Goal: Task Accomplishment & Management: Manage account settings

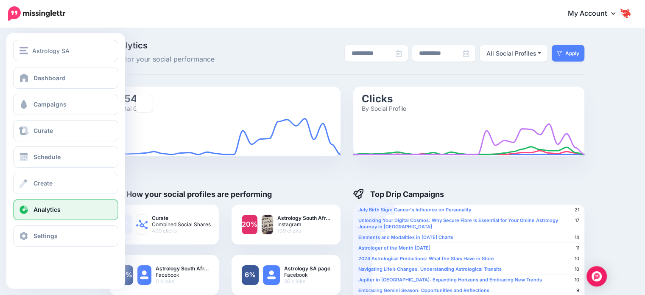
click at [58, 209] on span "Analytics" at bounding box center [47, 209] width 27 height 7
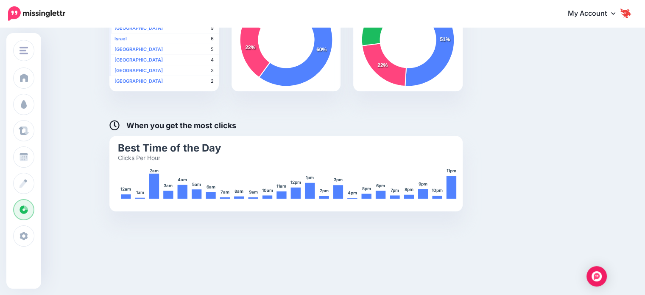
scroll to position [370, 0]
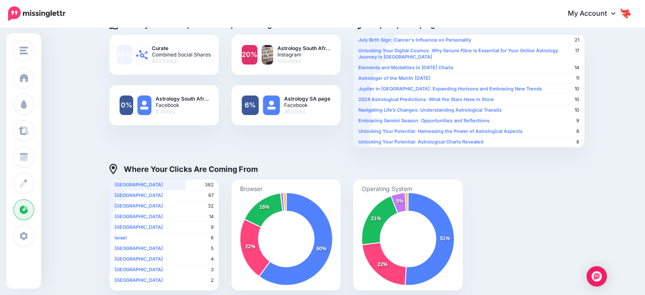
scroll to position [370, 0]
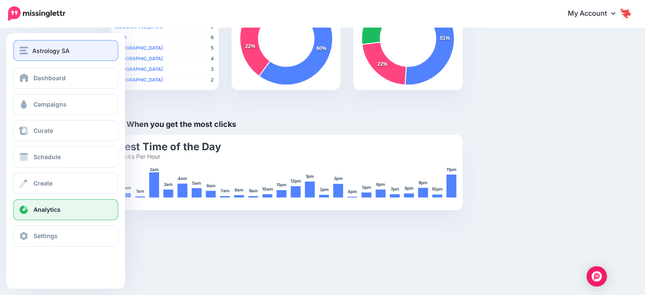
click at [32, 50] on span "Astrology SA" at bounding box center [50, 51] width 37 height 10
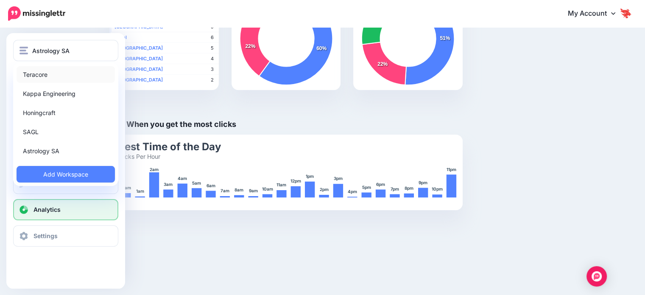
click at [46, 74] on link "Teracore" at bounding box center [66, 74] width 98 height 17
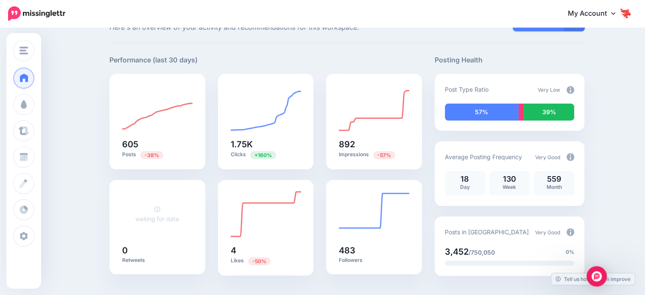
scroll to position [20, 0]
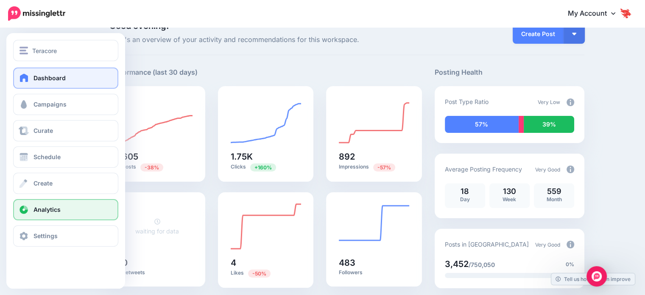
click at [41, 213] on link "Analytics" at bounding box center [65, 209] width 105 height 21
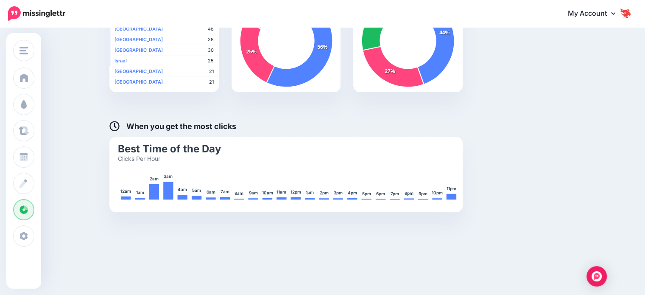
scroll to position [461, 0]
